Goal: Navigation & Orientation: Find specific page/section

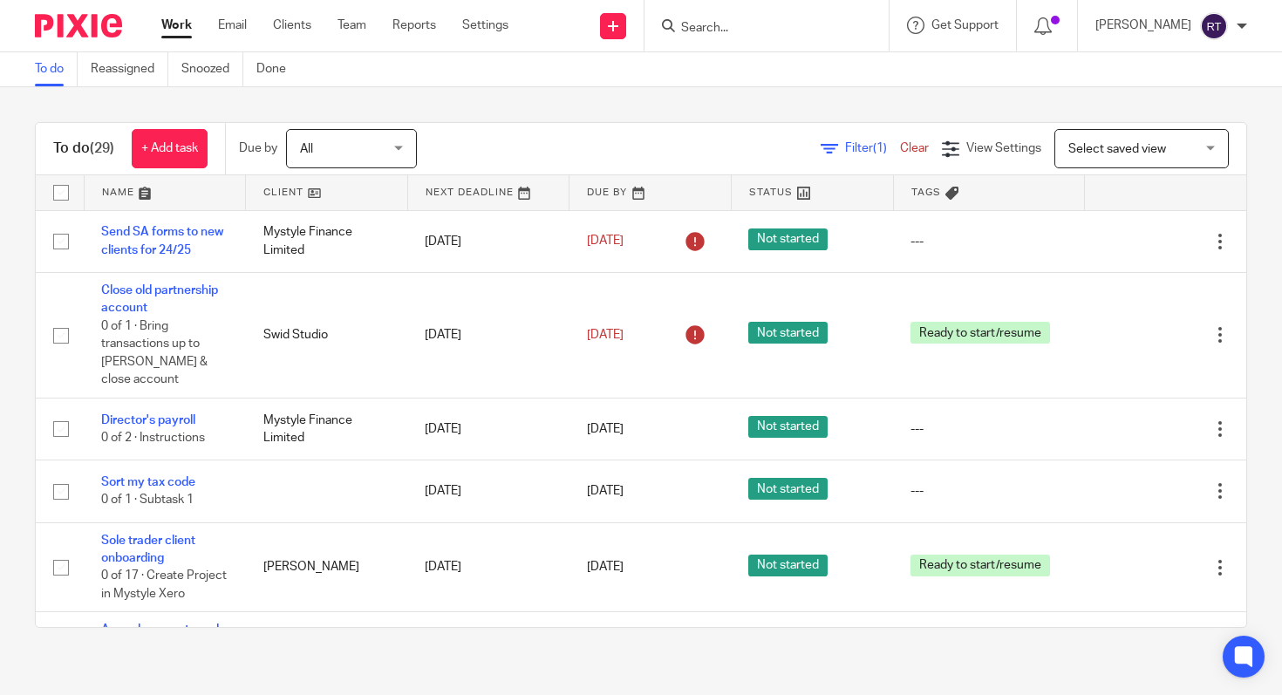
click at [357, 38] on div "Work Email Clients Team Reports Settings Work Email Clients Team Reports Settin…" at bounding box center [339, 25] width 391 height 51
click at [356, 35] on div "Work Email Clients Team Reports Settings Work Email Clients Team Reports Settin…" at bounding box center [339, 25] width 391 height 51
click at [348, 31] on link "Team" at bounding box center [352, 25] width 29 height 17
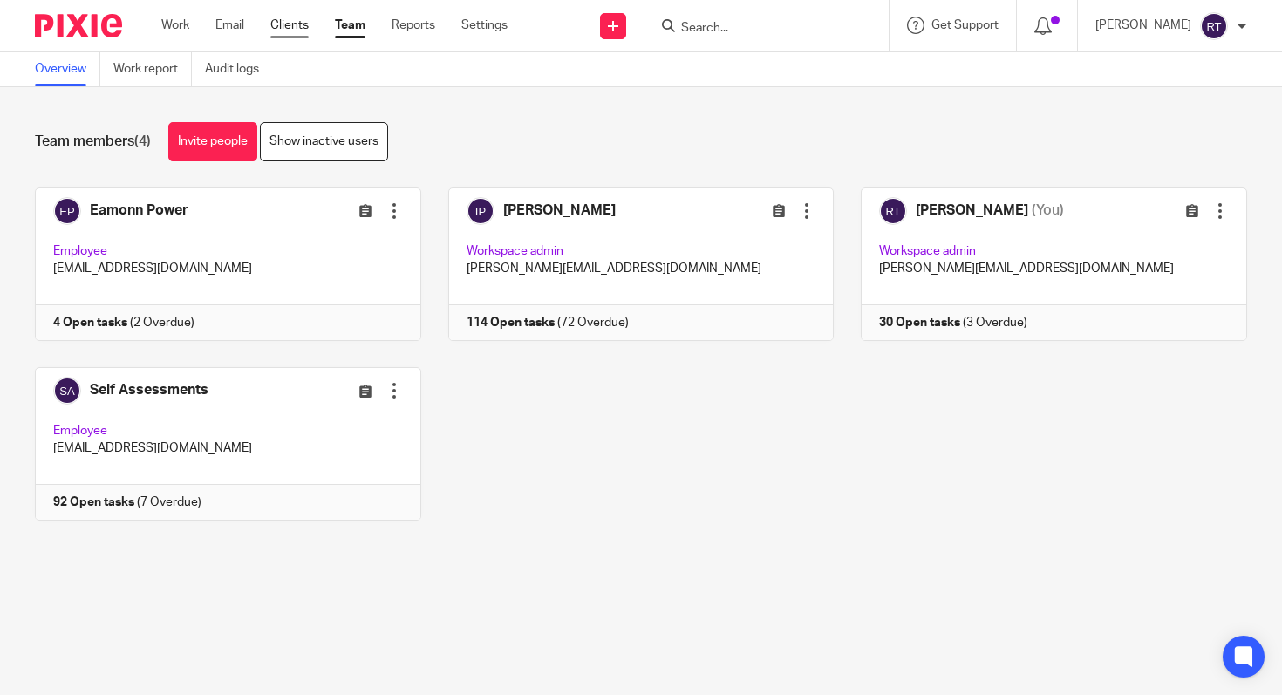
click at [290, 24] on link "Clients" at bounding box center [289, 25] width 38 height 17
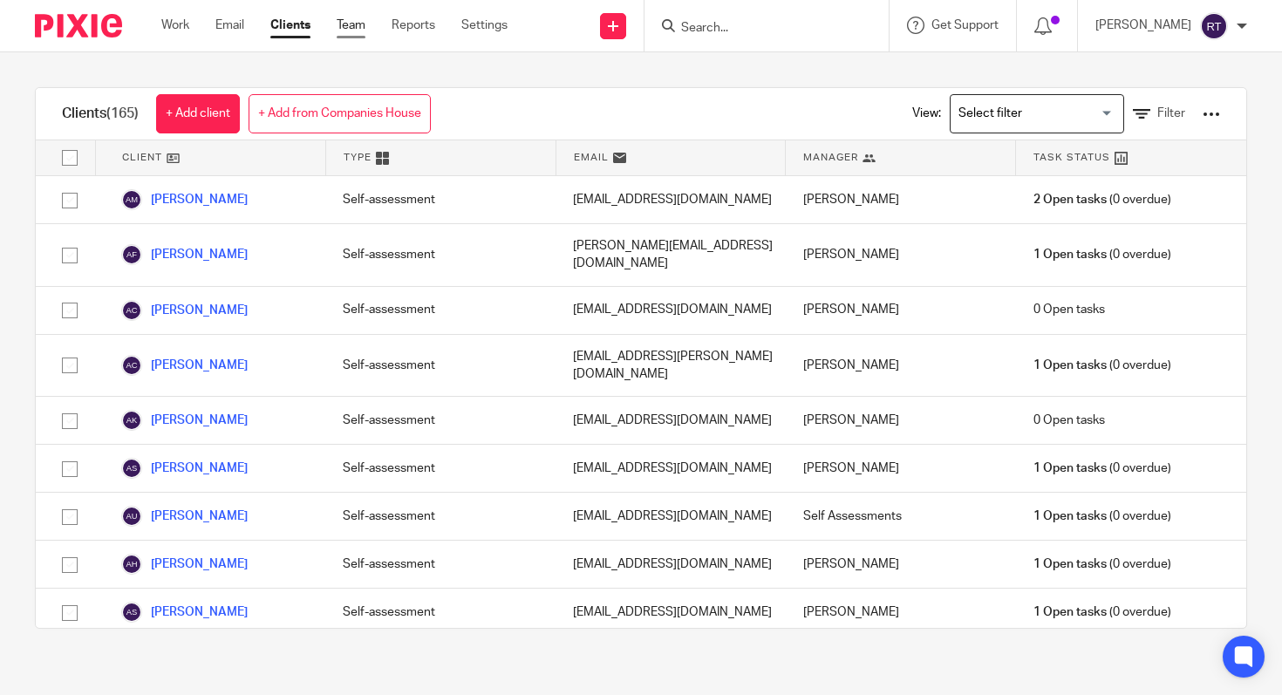
click at [356, 31] on link "Team" at bounding box center [351, 25] width 29 height 17
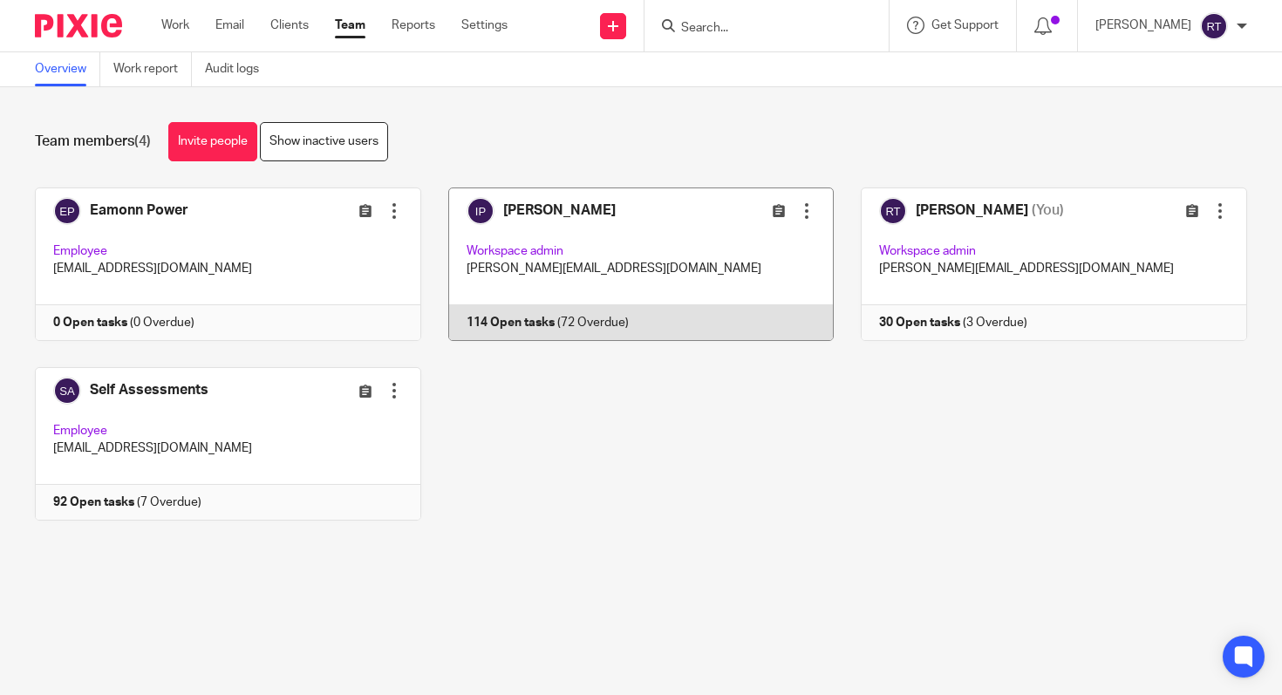
click at [479, 296] on link at bounding box center [627, 265] width 413 height 154
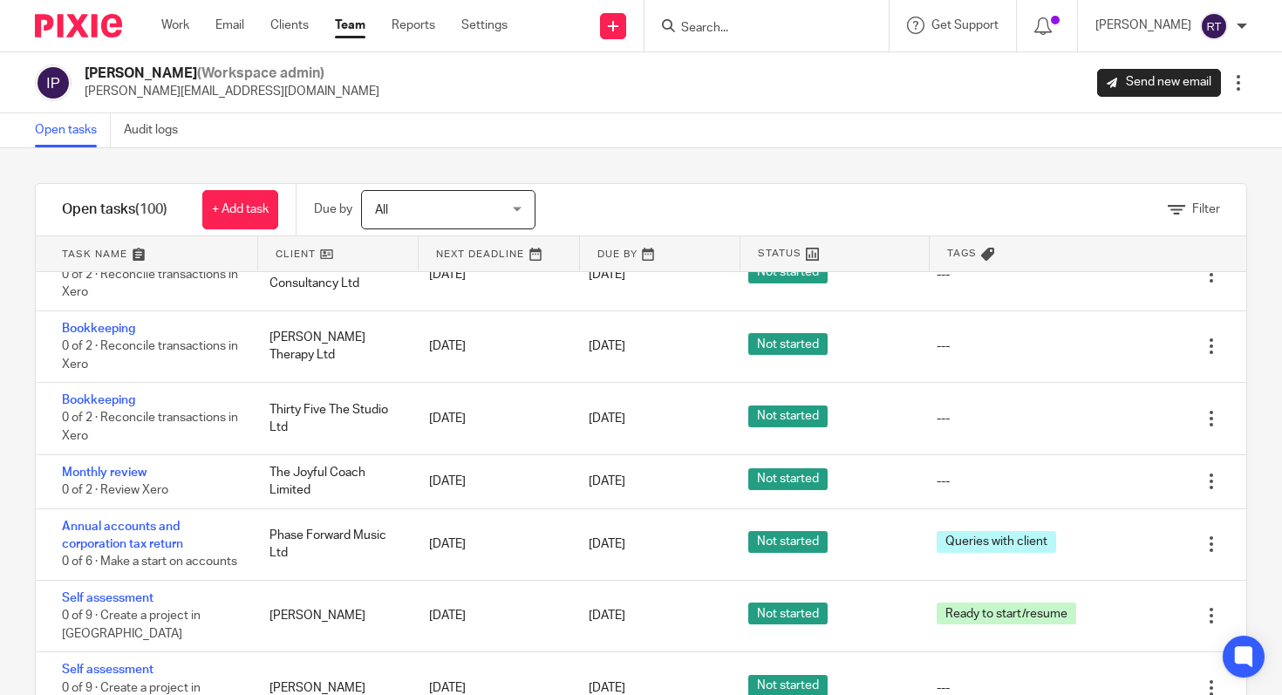
scroll to position [65, 0]
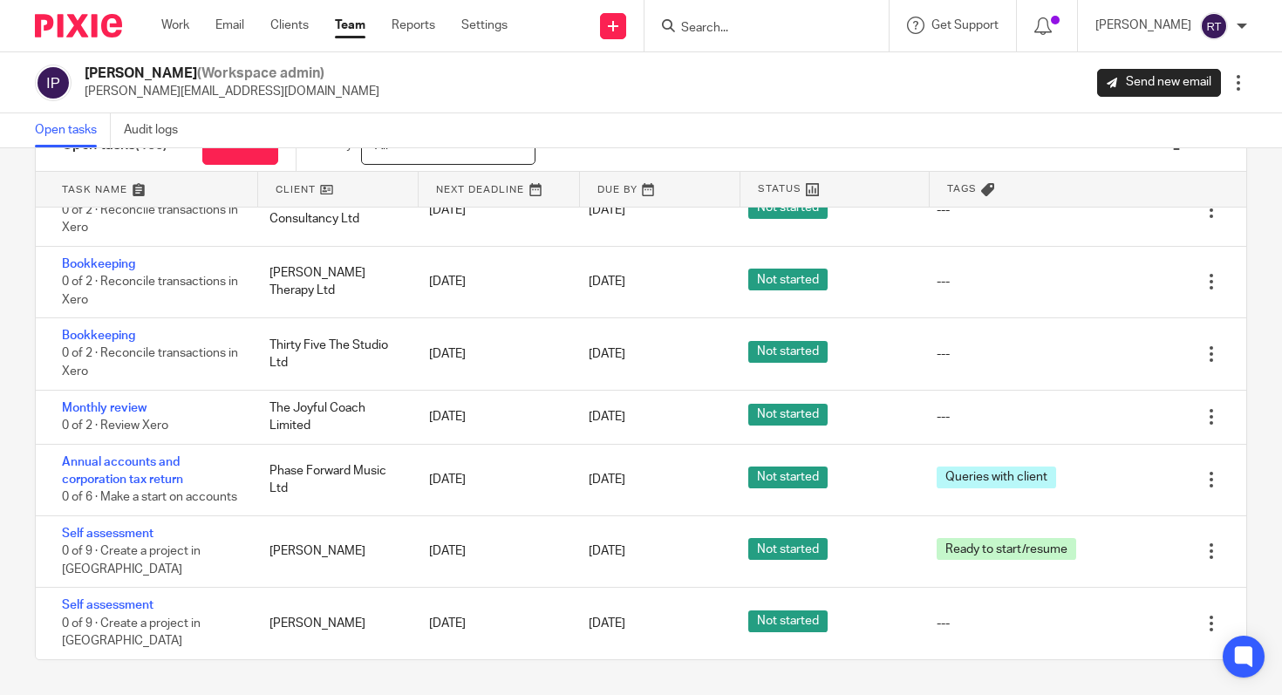
click at [350, 24] on link "Team" at bounding box center [350, 25] width 31 height 17
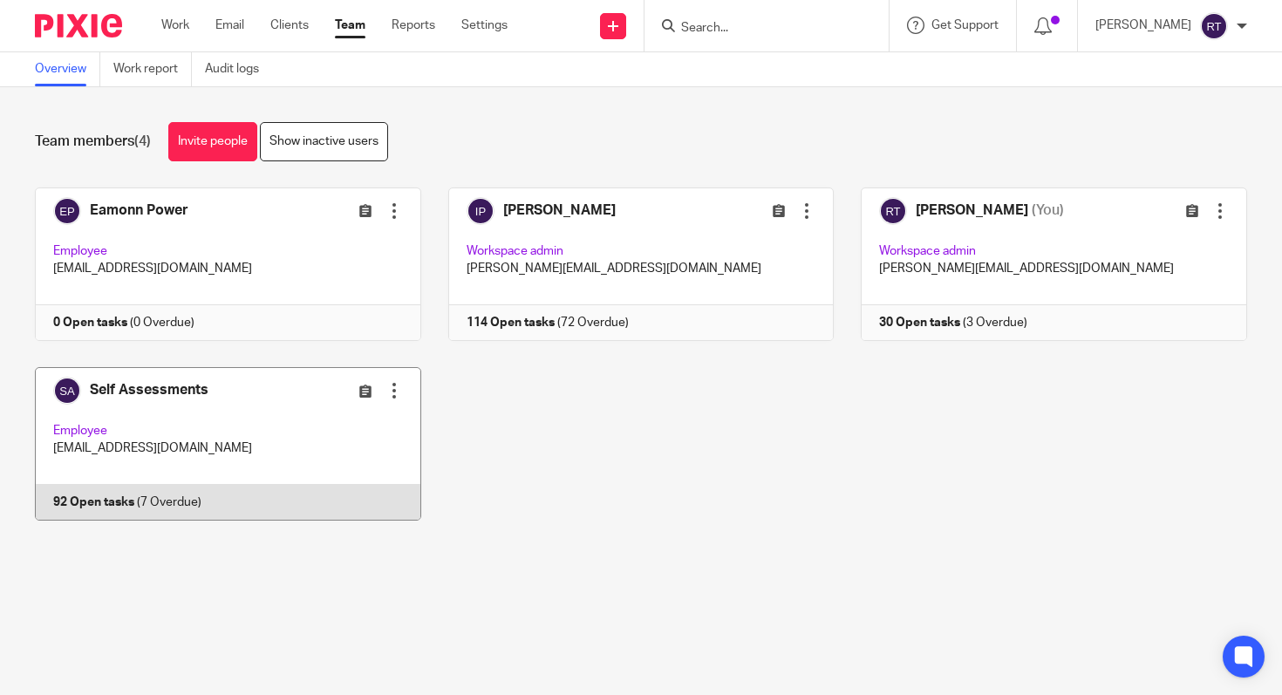
click at [287, 409] on link at bounding box center [214, 444] width 413 height 154
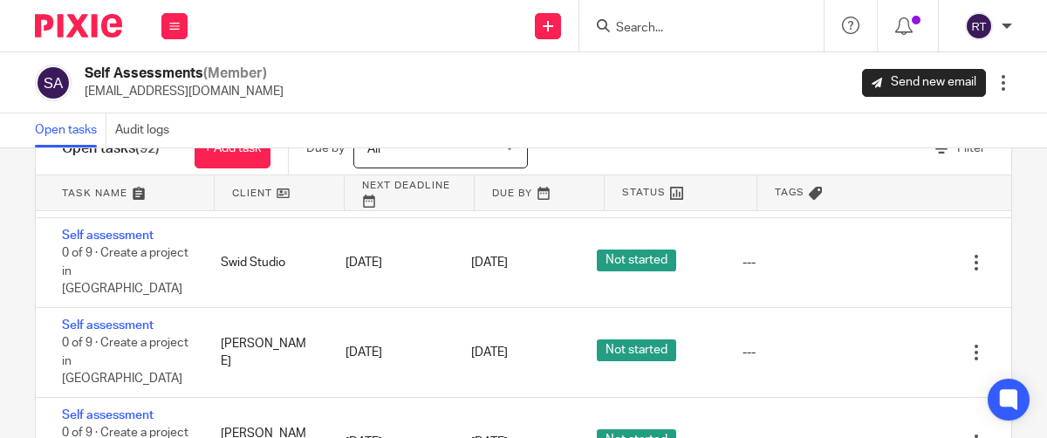
scroll to position [4209, 0]
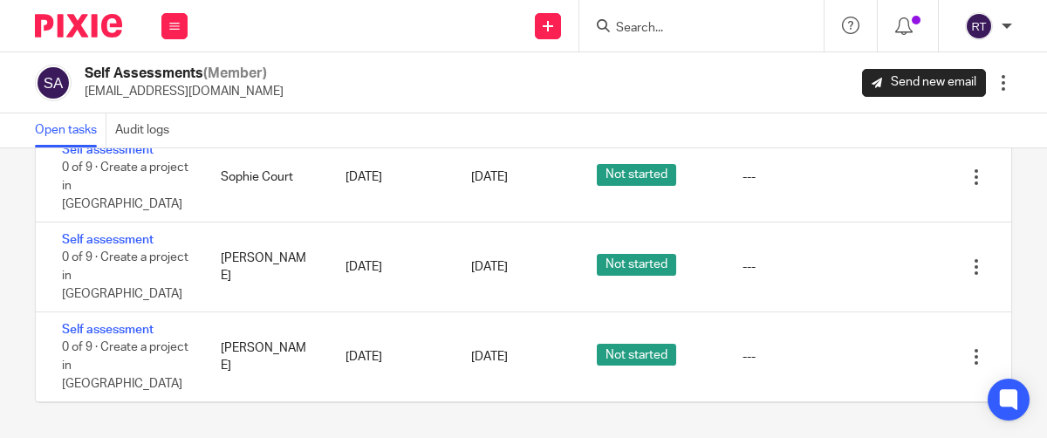
scroll to position [154, 0]
click at [181, 21] on button at bounding box center [174, 26] width 26 height 26
click at [168, 85] on link "Work" at bounding box center [165, 81] width 28 height 12
